Goal: Information Seeking & Learning: Find specific fact

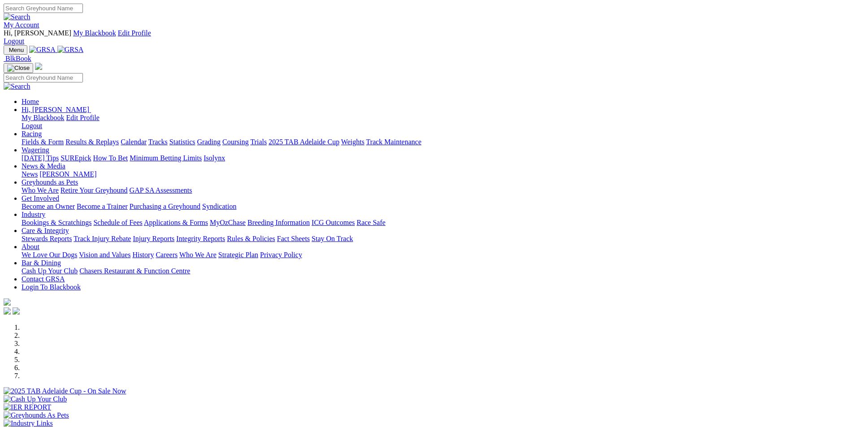
click at [42, 130] on link "Racing" at bounding box center [32, 134] width 20 height 8
click at [119, 138] on link "Results & Replays" at bounding box center [91, 142] width 53 height 8
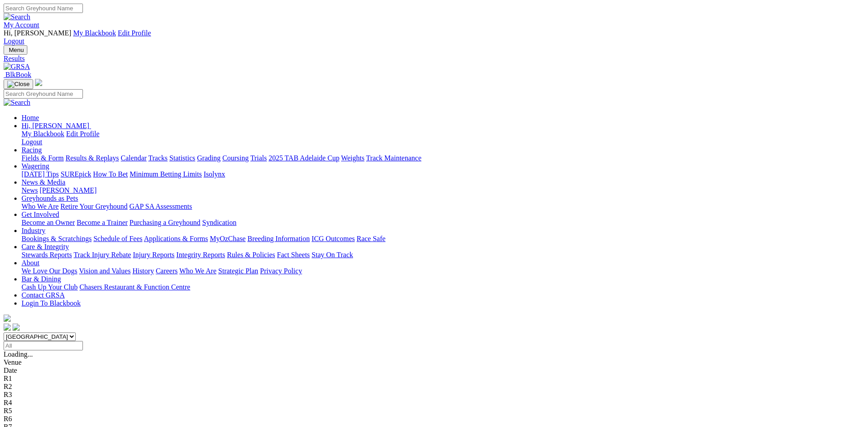
click at [34, 407] on span "5 8 2 7" at bounding box center [24, 411] width 20 height 8
click at [34, 399] on span "4 1 2 8" at bounding box center [24, 403] width 20 height 8
click at [34, 391] on span "4 1 2 8" at bounding box center [24, 395] width 20 height 8
click at [434, 383] on div "R4 4 6 8 1" at bounding box center [427, 387] width 847 height 8
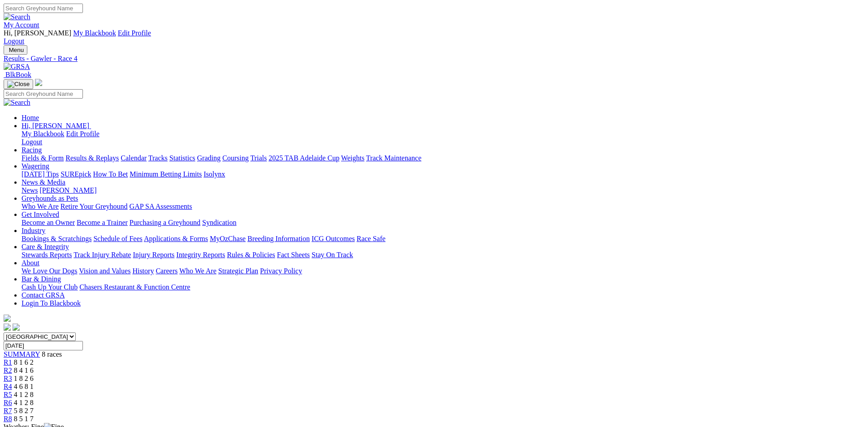
click at [34, 375] on span "1 8 2 6" at bounding box center [24, 379] width 20 height 8
click at [34, 367] on span "8 4 1 6" at bounding box center [24, 371] width 20 height 8
click at [34, 359] on span "8 1 6 2" at bounding box center [24, 363] width 20 height 8
click at [34, 367] on span "8 4 1 6" at bounding box center [24, 371] width 20 height 8
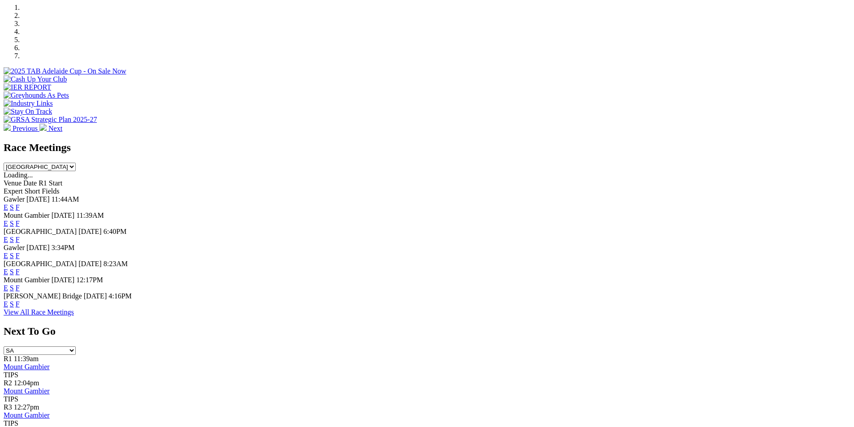
scroll to position [340, 0]
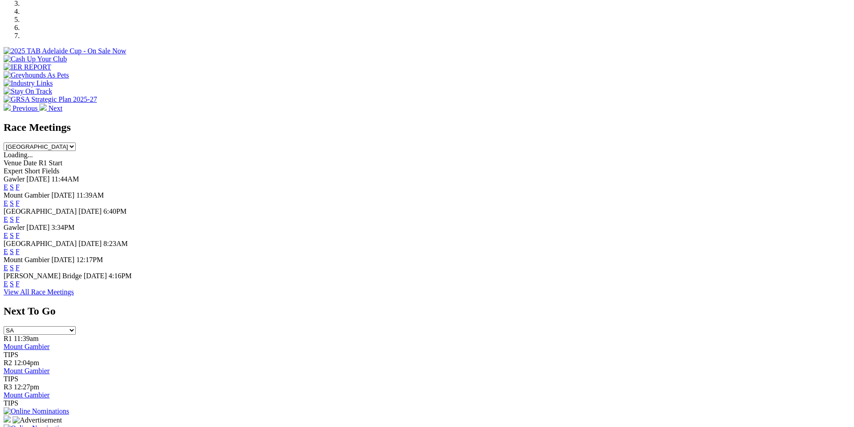
click at [20, 216] on link "F" at bounding box center [18, 220] width 4 height 8
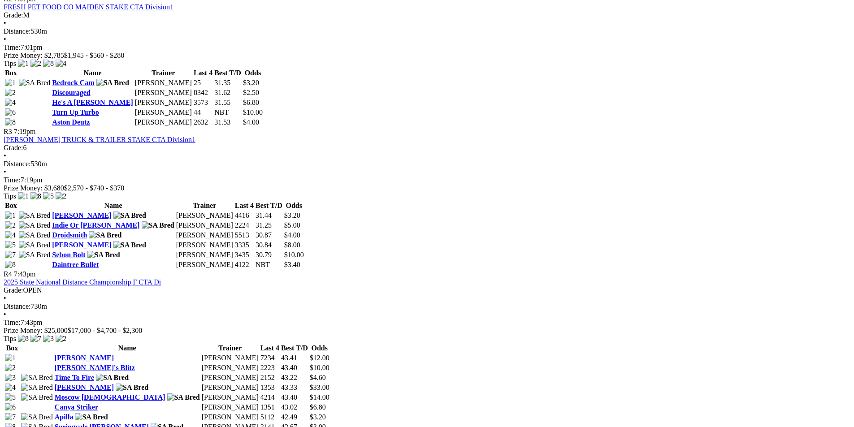
scroll to position [681, 0]
